Goal: Task Accomplishment & Management: Complete application form

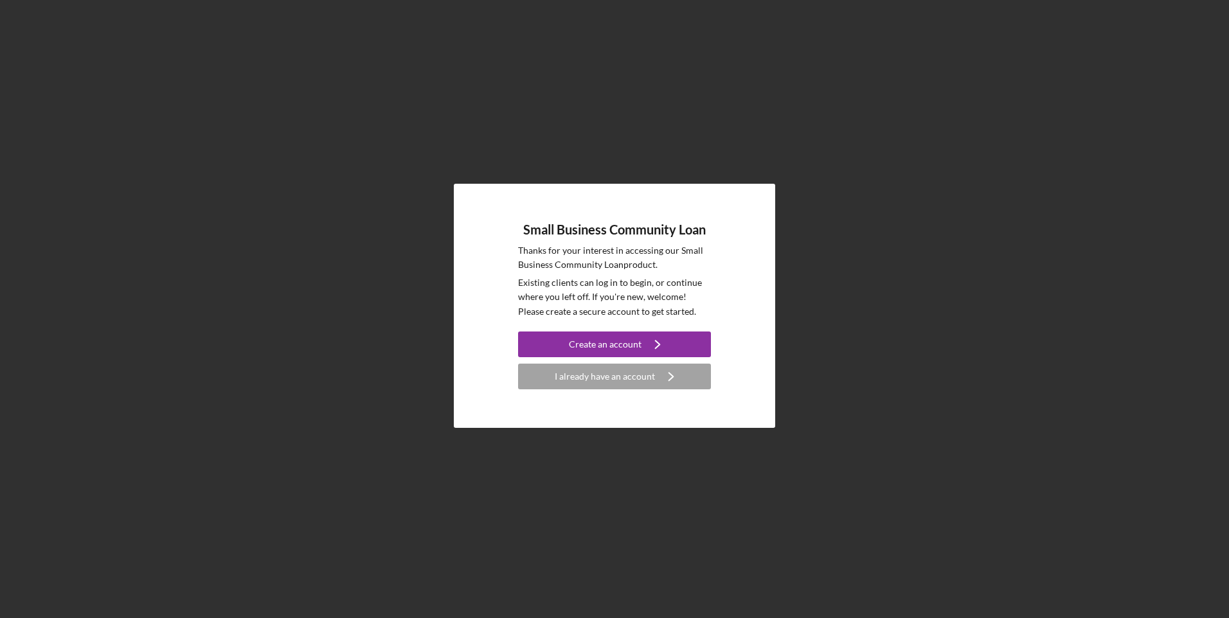
click at [610, 382] on div "I already have an account" at bounding box center [605, 377] width 100 height 26
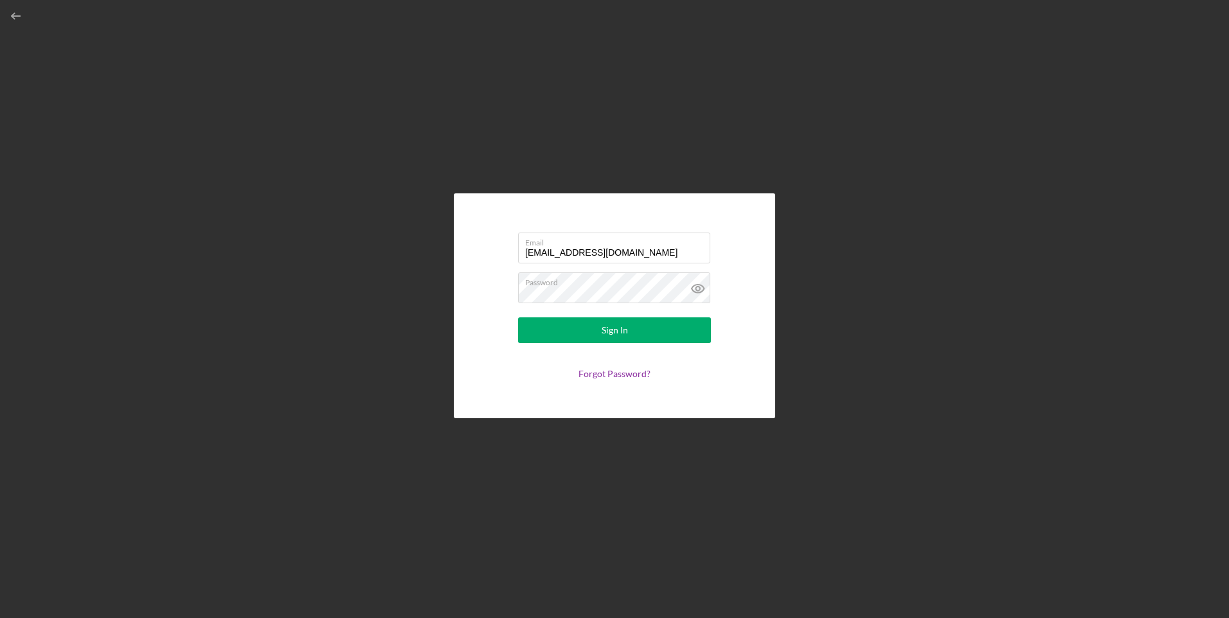
click at [589, 256] on input "[EMAIL_ADDRESS][DOMAIN_NAME]" at bounding box center [614, 248] width 192 height 31
type input "[EMAIL_ADDRESS][DOMAIN_NAME]"
click at [618, 326] on div "Sign In" at bounding box center [615, 330] width 26 height 26
